Goal: Transaction & Acquisition: Obtain resource

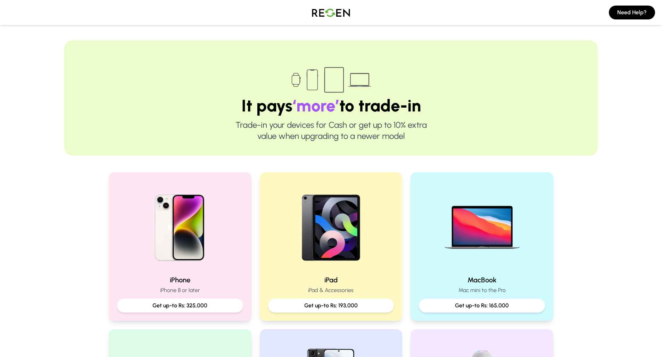
scroll to position [86, 0]
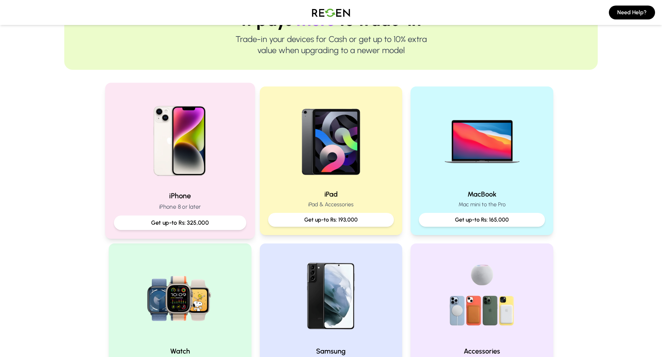
click at [208, 163] on img at bounding box center [180, 139] width 94 height 94
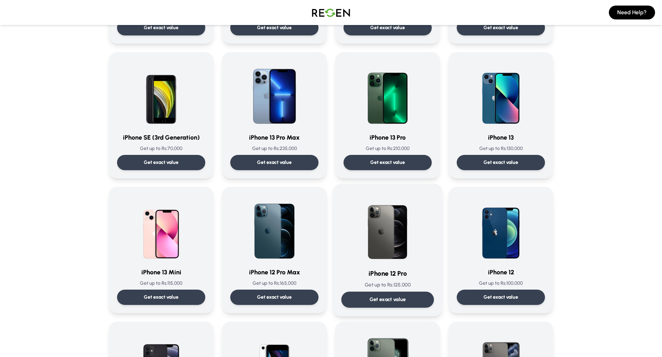
scroll to position [360, 0]
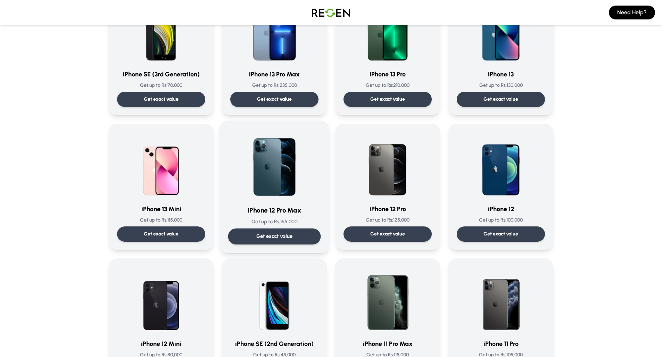
click at [260, 236] on p "Get exact value" at bounding box center [275, 236] width 36 height 7
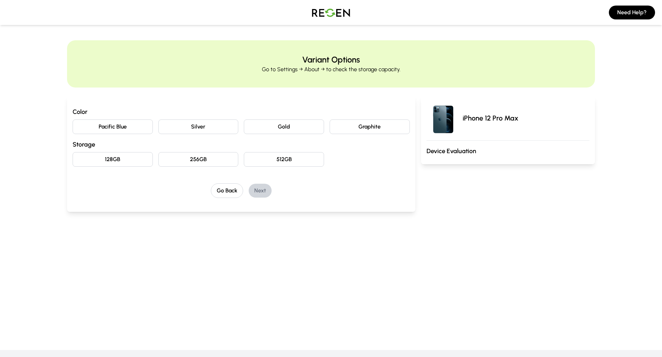
click at [121, 126] on button "Pacific Blue" at bounding box center [113, 127] width 80 height 15
click at [237, 156] on button "256GB" at bounding box center [198, 159] width 80 height 15
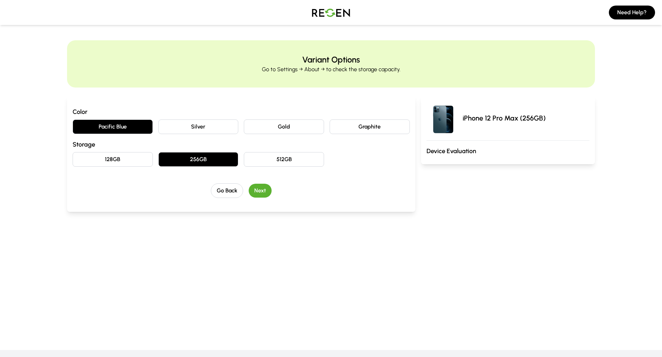
click at [267, 194] on button "Next" at bounding box center [260, 191] width 23 height 14
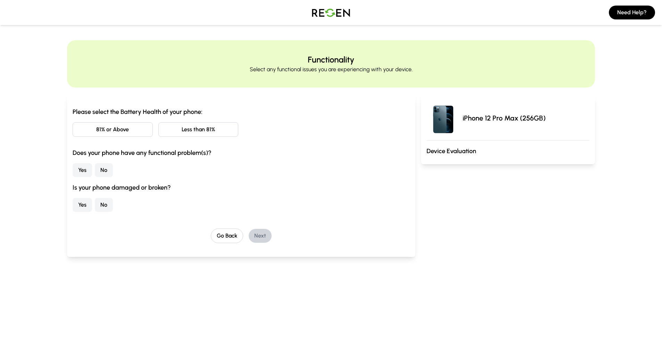
click at [112, 129] on button "81% or Above" at bounding box center [113, 129] width 80 height 15
click at [208, 130] on button "Less than 81%" at bounding box center [198, 129] width 80 height 15
click at [125, 128] on button "81% or Above" at bounding box center [113, 129] width 80 height 15
click at [76, 170] on button "Yes" at bounding box center [82, 170] width 19 height 14
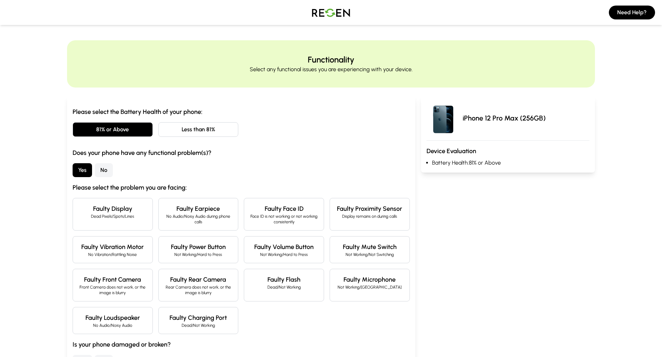
click at [92, 170] on button "Yes" at bounding box center [82, 170] width 19 height 14
click at [106, 171] on button "No" at bounding box center [104, 170] width 18 height 14
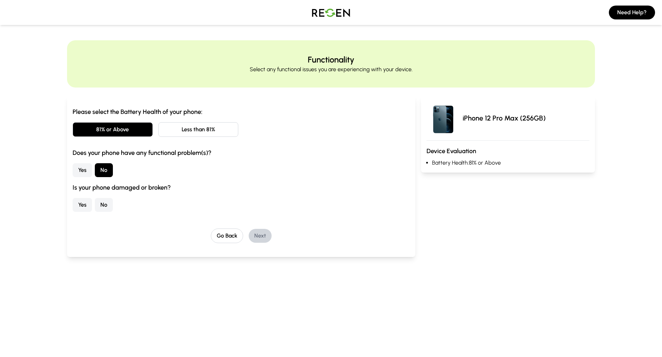
click at [106, 207] on button "No" at bounding box center [104, 205] width 18 height 14
click at [262, 233] on button "Next" at bounding box center [260, 236] width 23 height 14
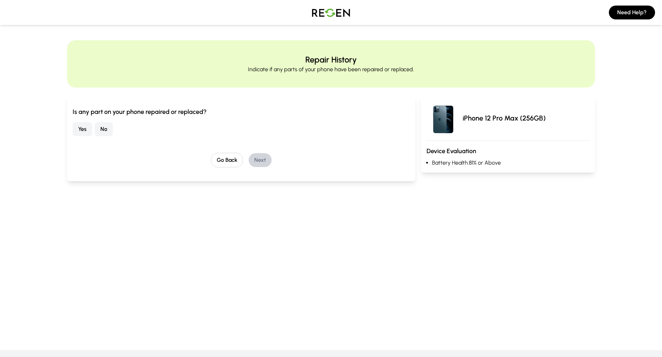
click at [112, 131] on button "No" at bounding box center [104, 129] width 18 height 14
click at [271, 160] on button "Next" at bounding box center [260, 160] width 23 height 14
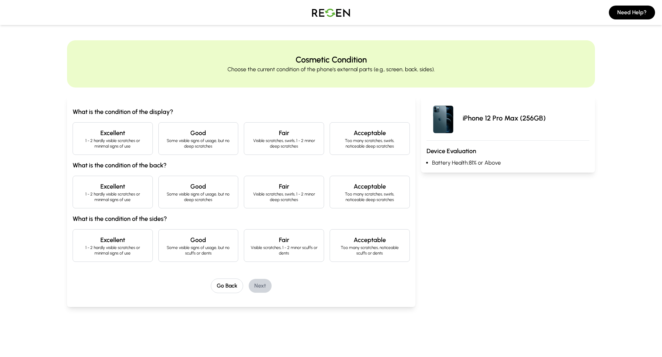
click at [123, 145] on p "1 - 2 hardly visible scratches or minimal signs of use" at bounding box center [113, 143] width 68 height 11
click at [201, 140] on p "Some visible signs of usage, but no deep scratches" at bounding box center [198, 143] width 68 height 11
click at [178, 188] on h4 "Good" at bounding box center [198, 187] width 68 height 10
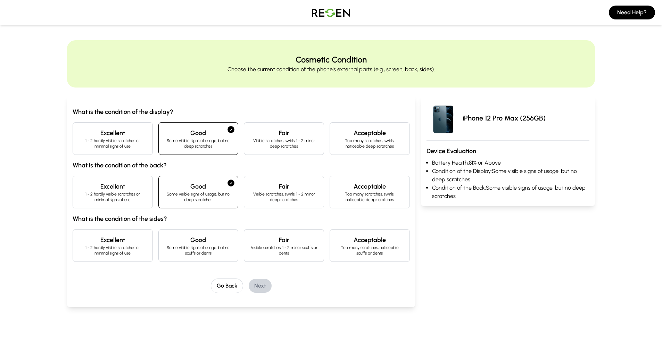
click at [111, 190] on h4 "Excellent" at bounding box center [113, 187] width 68 height 10
click at [129, 238] on h4 "Excellent" at bounding box center [113, 240] width 68 height 10
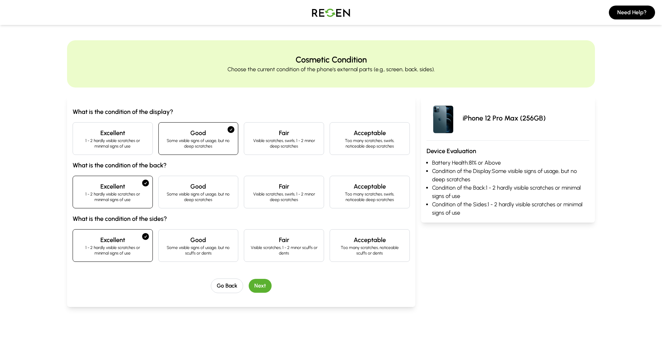
click at [188, 198] on p "Some visible signs of usage, but no deep scratches" at bounding box center [198, 197] width 68 height 11
click at [201, 242] on h4 "Good" at bounding box center [198, 240] width 68 height 10
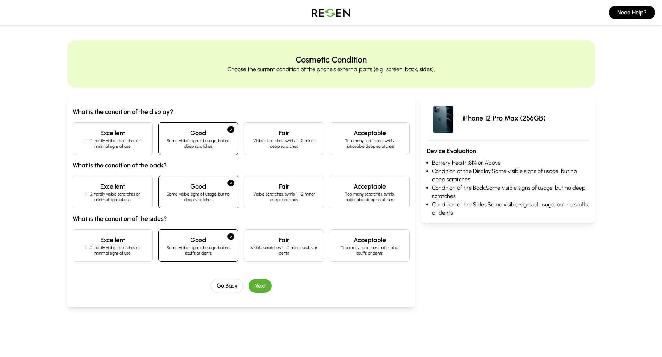
click at [114, 242] on h4 "Excellent" at bounding box center [113, 240] width 68 height 10
click at [119, 194] on p "1 - 2 hardly visible scratches or minimal signs of use" at bounding box center [113, 197] width 68 height 11
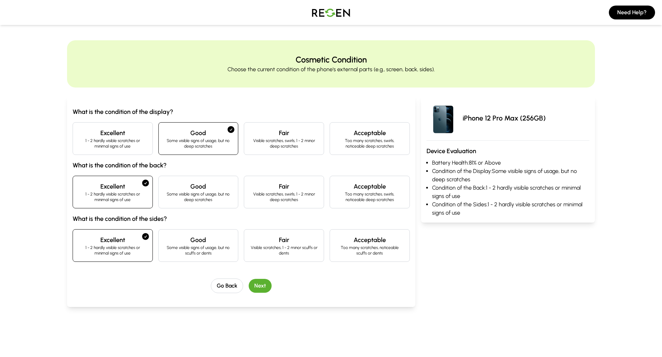
click at [122, 139] on p "1 - 2 hardly visible scratches or minimal signs of use" at bounding box center [113, 143] width 68 height 11
click at [267, 279] on button "Next" at bounding box center [260, 286] width 23 height 14
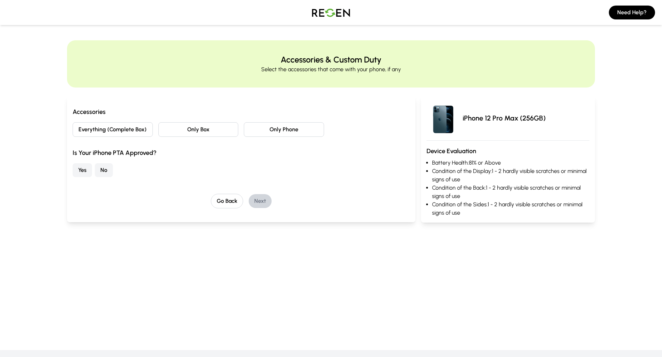
click at [135, 131] on button "Everything (Complete Box)" at bounding box center [113, 129] width 80 height 15
click at [82, 173] on button "Yes" at bounding box center [82, 170] width 19 height 14
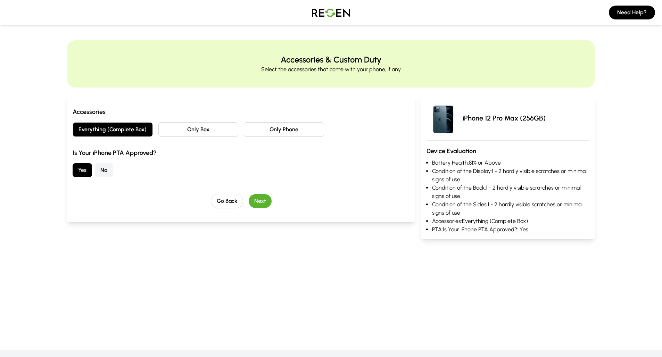
click at [263, 200] on button "Next" at bounding box center [260, 201] width 23 height 14
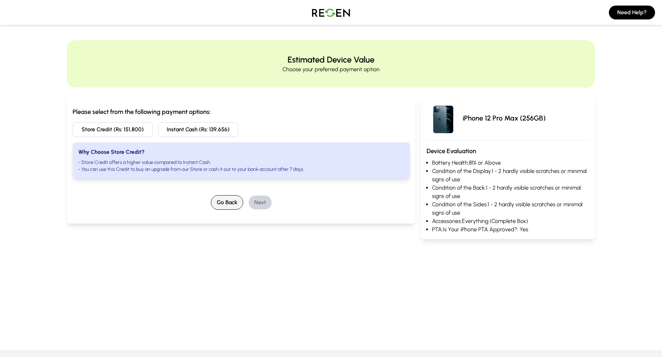
click at [217, 201] on button "Go Back" at bounding box center [227, 202] width 32 height 15
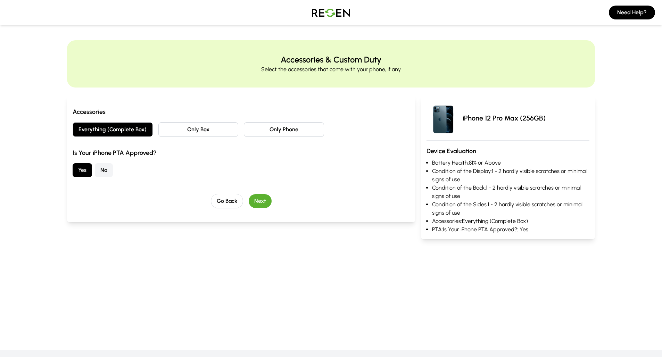
click at [176, 121] on div "Accessories Everything (Complete Box) Only Box Only Phone Is Your iPhone PTA Ap…" at bounding box center [242, 142] width 338 height 70
click at [173, 129] on button "Only Box" at bounding box center [198, 129] width 80 height 15
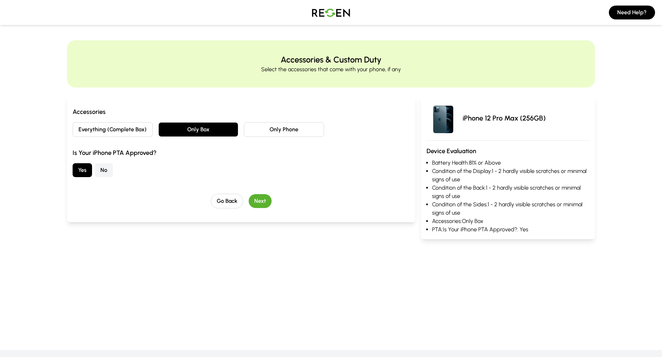
click at [262, 206] on button "Next" at bounding box center [260, 201] width 23 height 14
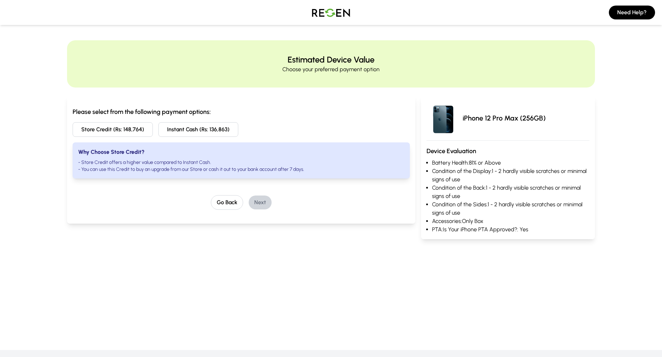
click at [108, 131] on button "Store Credit (Rs: 148,764)" at bounding box center [113, 129] width 80 height 15
click at [224, 132] on button "Instant Cash (Rs: 136,863)" at bounding box center [198, 129] width 80 height 15
click at [116, 132] on button "Store Credit (Rs: 148,764)" at bounding box center [113, 129] width 80 height 15
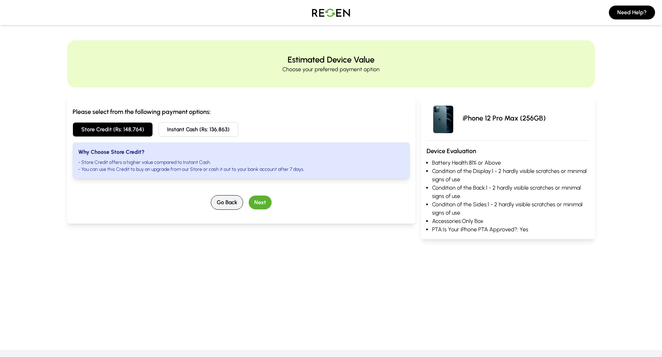
click at [229, 203] on button "Go Back" at bounding box center [227, 202] width 32 height 15
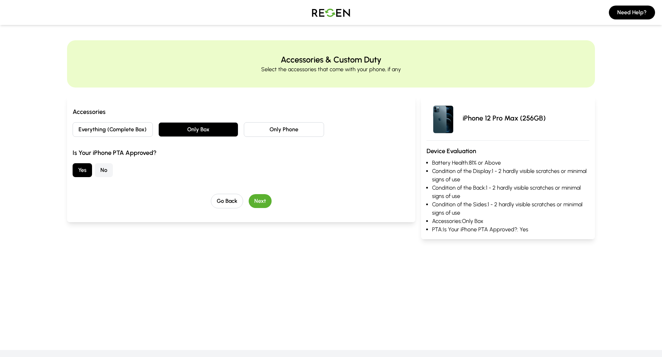
click at [121, 126] on button "Everything (Complete Box)" at bounding box center [113, 129] width 80 height 15
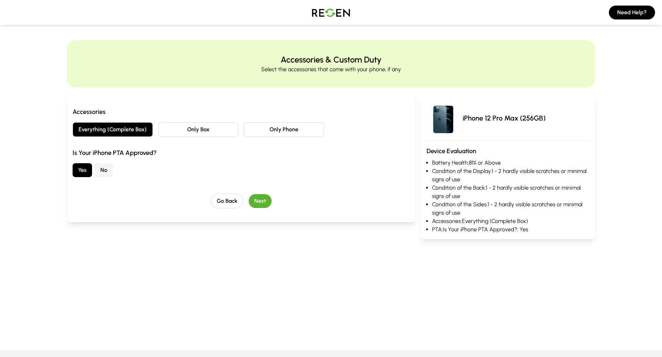
click at [262, 195] on div "Go Back Next" at bounding box center [242, 201] width 338 height 15
click at [263, 203] on button "Next" at bounding box center [260, 201] width 23 height 14
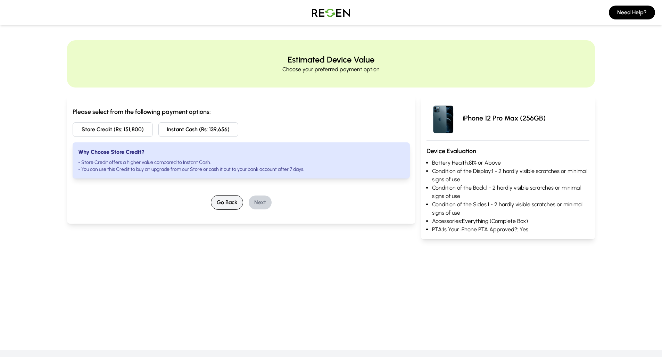
click at [230, 198] on button "Go Back" at bounding box center [227, 202] width 32 height 15
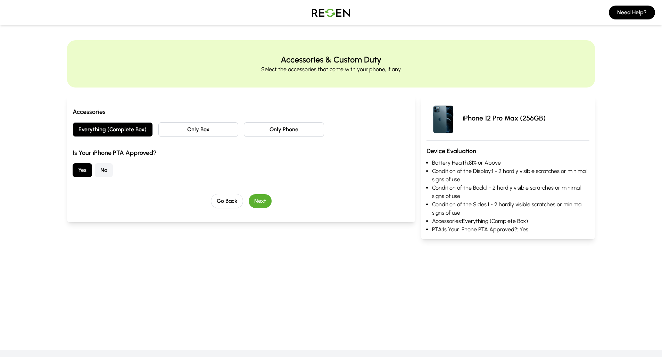
click at [214, 133] on button "Only Box" at bounding box center [198, 129] width 80 height 15
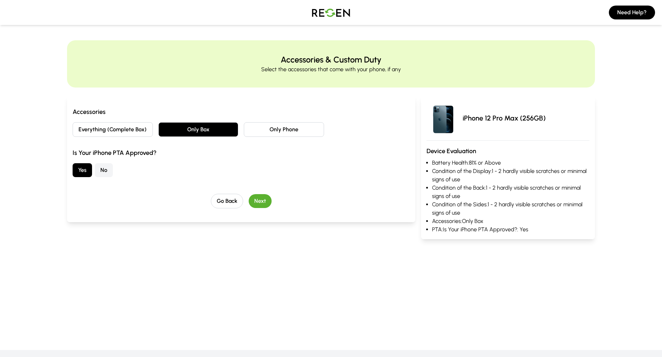
click at [270, 207] on div "Go Back Next" at bounding box center [242, 201] width 338 height 15
click at [263, 203] on button "Next" at bounding box center [260, 201] width 23 height 14
